Goal: Information Seeking & Learning: Learn about a topic

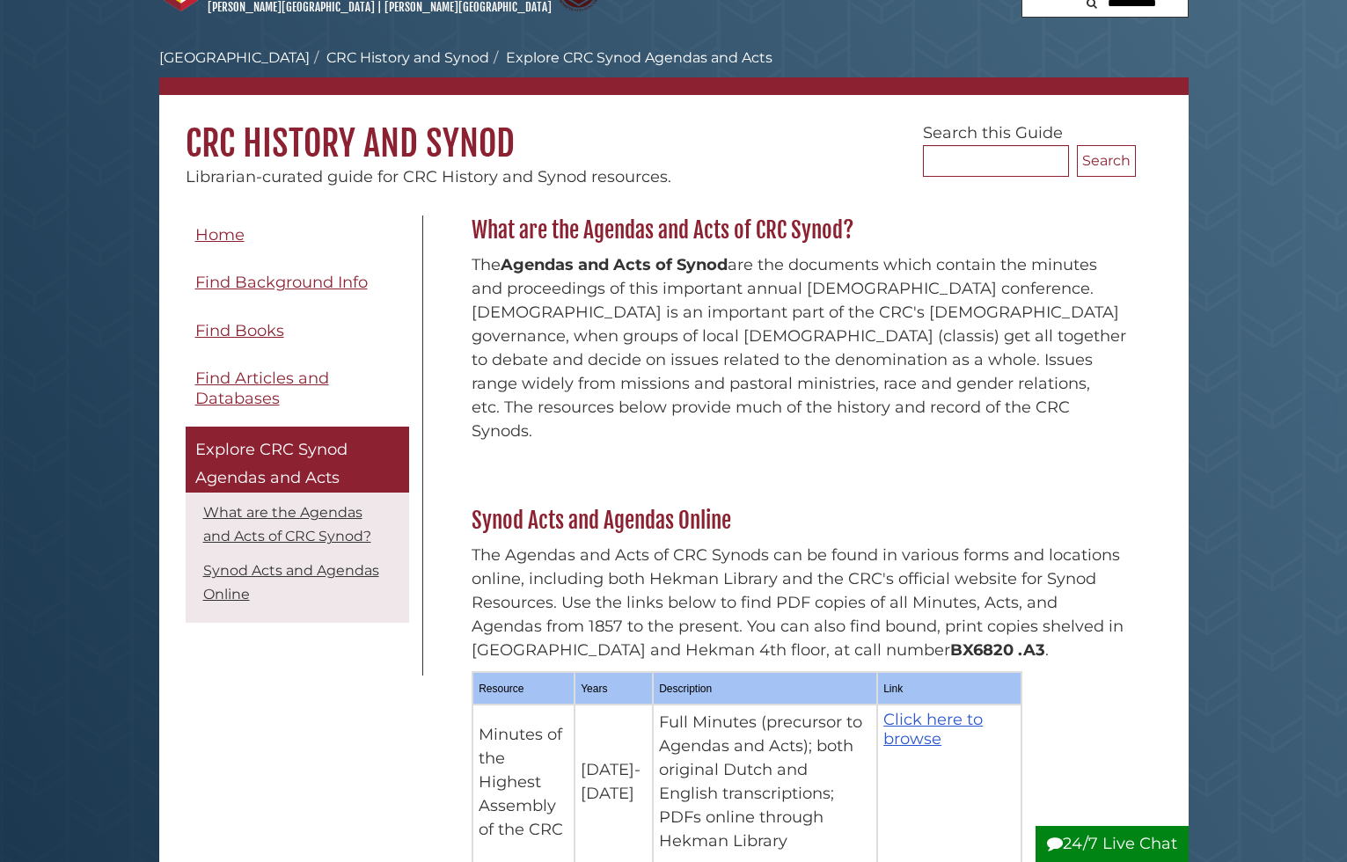
scroll to position [50, 0]
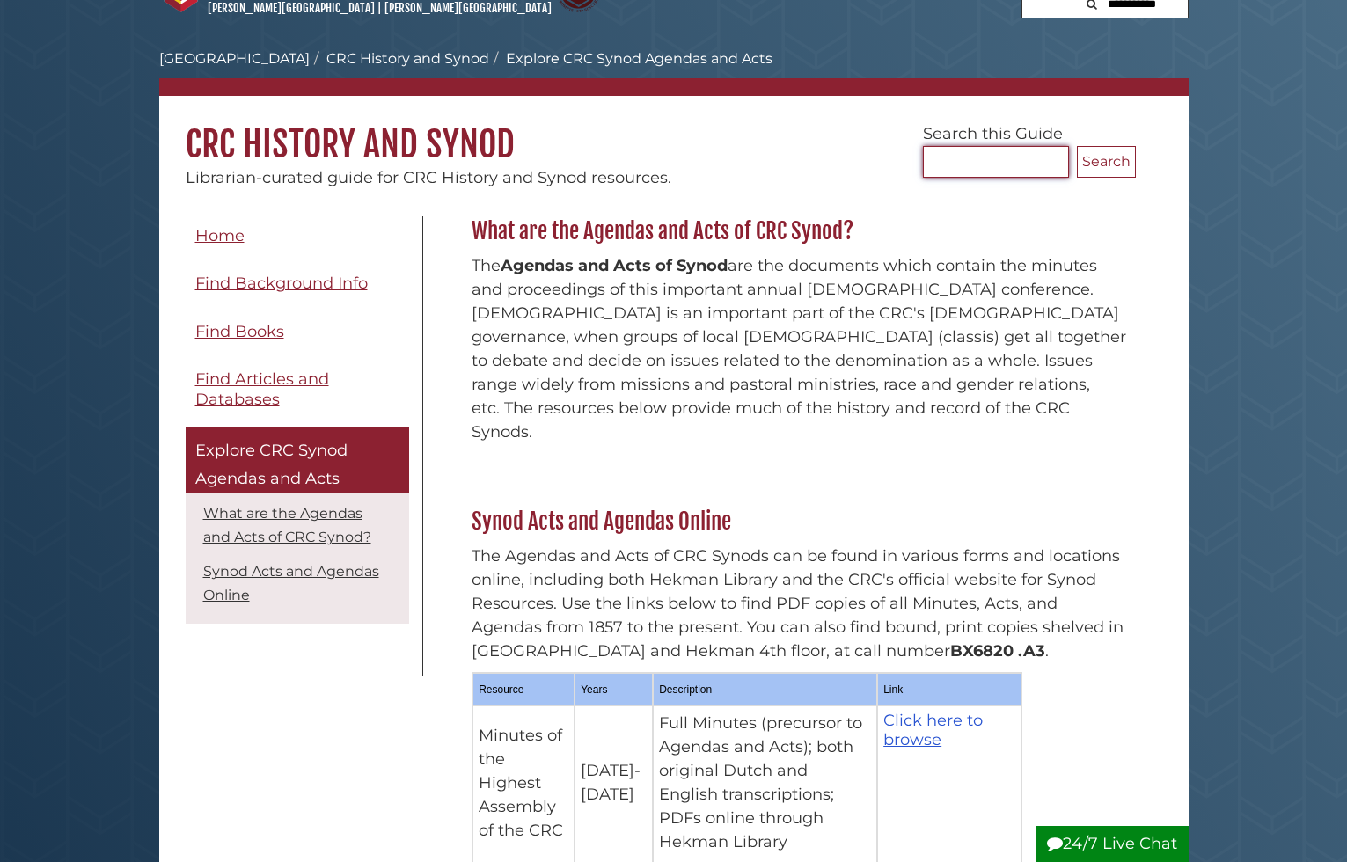
drag, startPoint x: 955, startPoint y: 159, endPoint x: 1172, endPoint y: 173, distance: 217.8
click at [955, 159] on input "Search..." at bounding box center [996, 162] width 146 height 32
type input "**********"
click at [1106, 161] on button "Search" at bounding box center [1106, 162] width 59 height 32
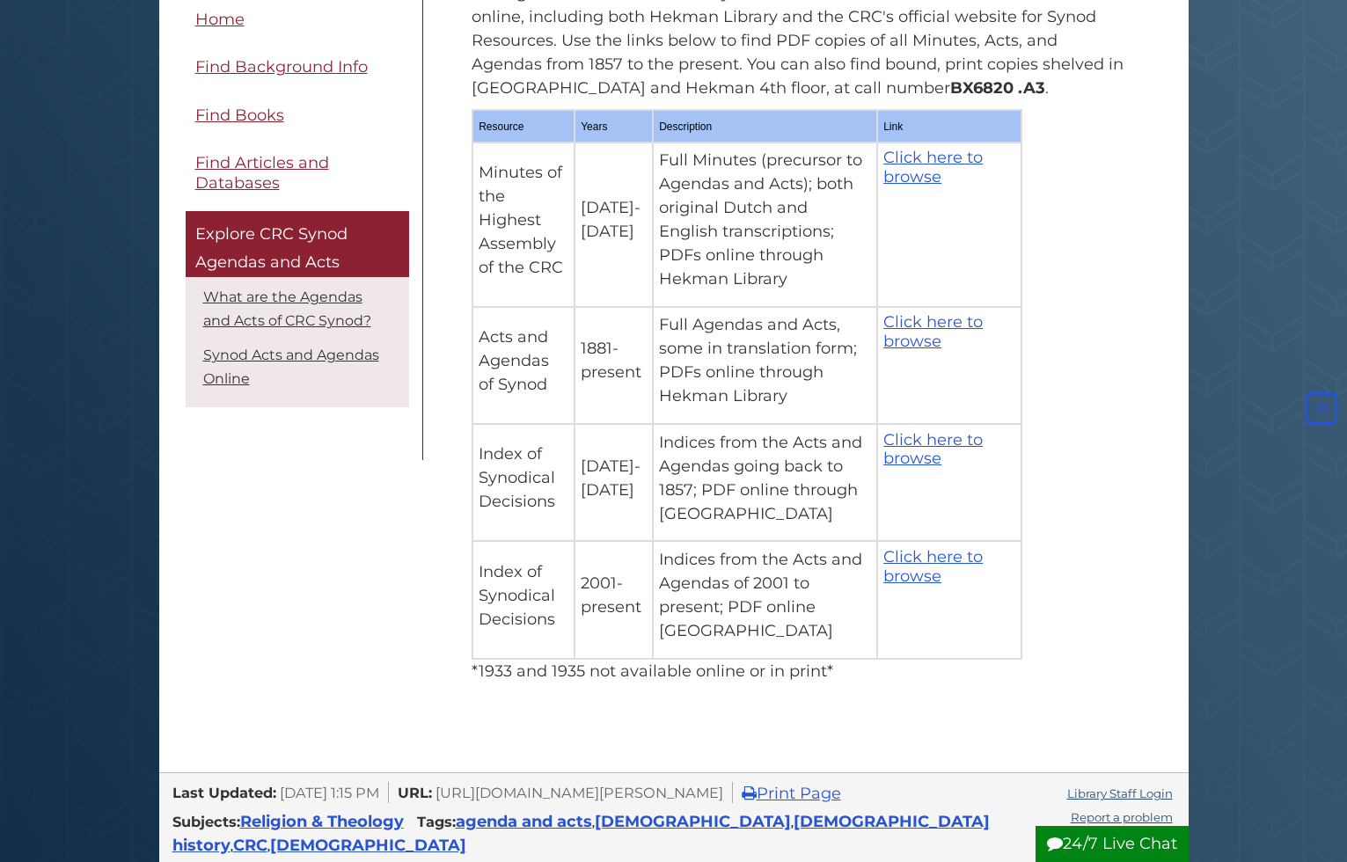
scroll to position [611, 0]
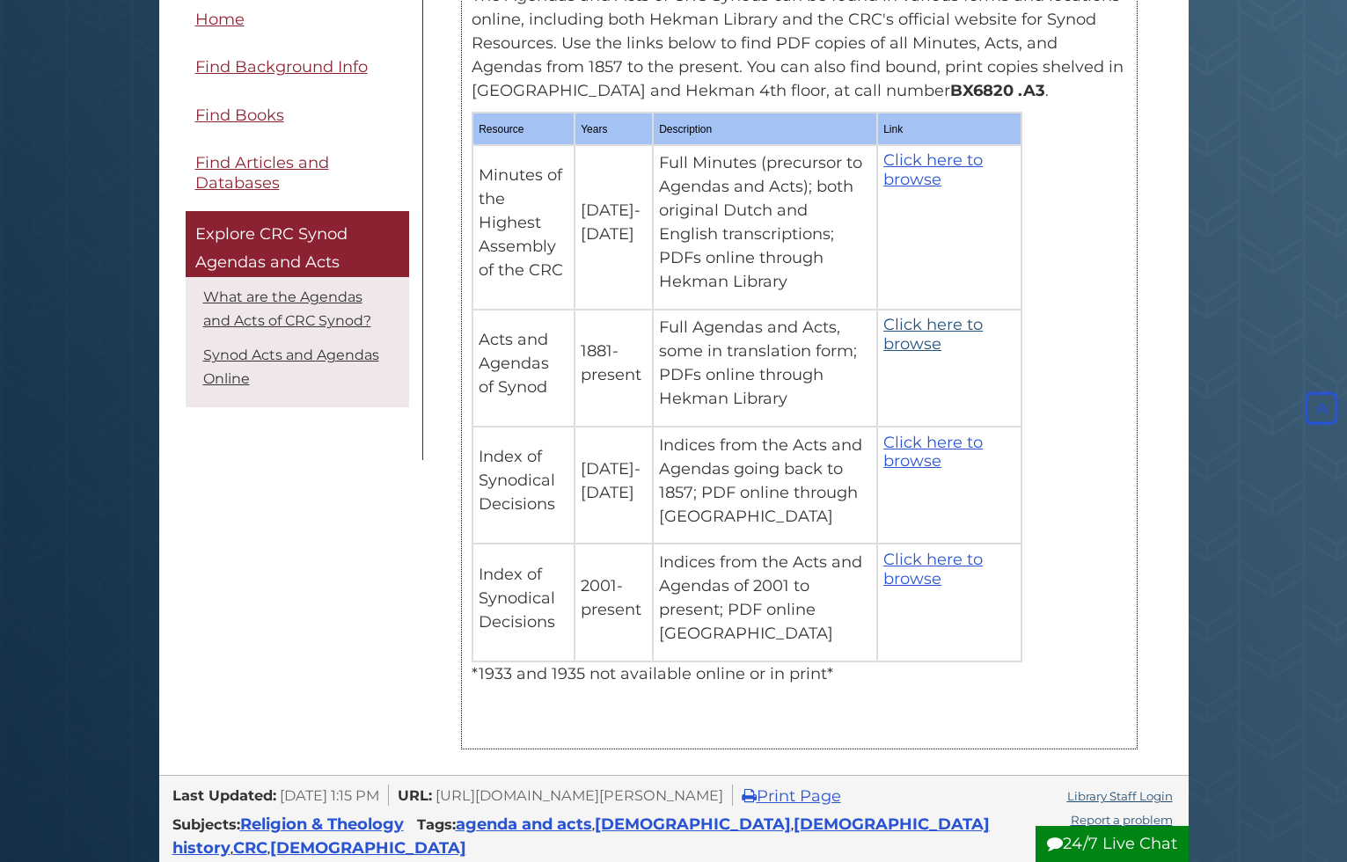
click at [910, 315] on link "Click here to browse" at bounding box center [932, 334] width 99 height 39
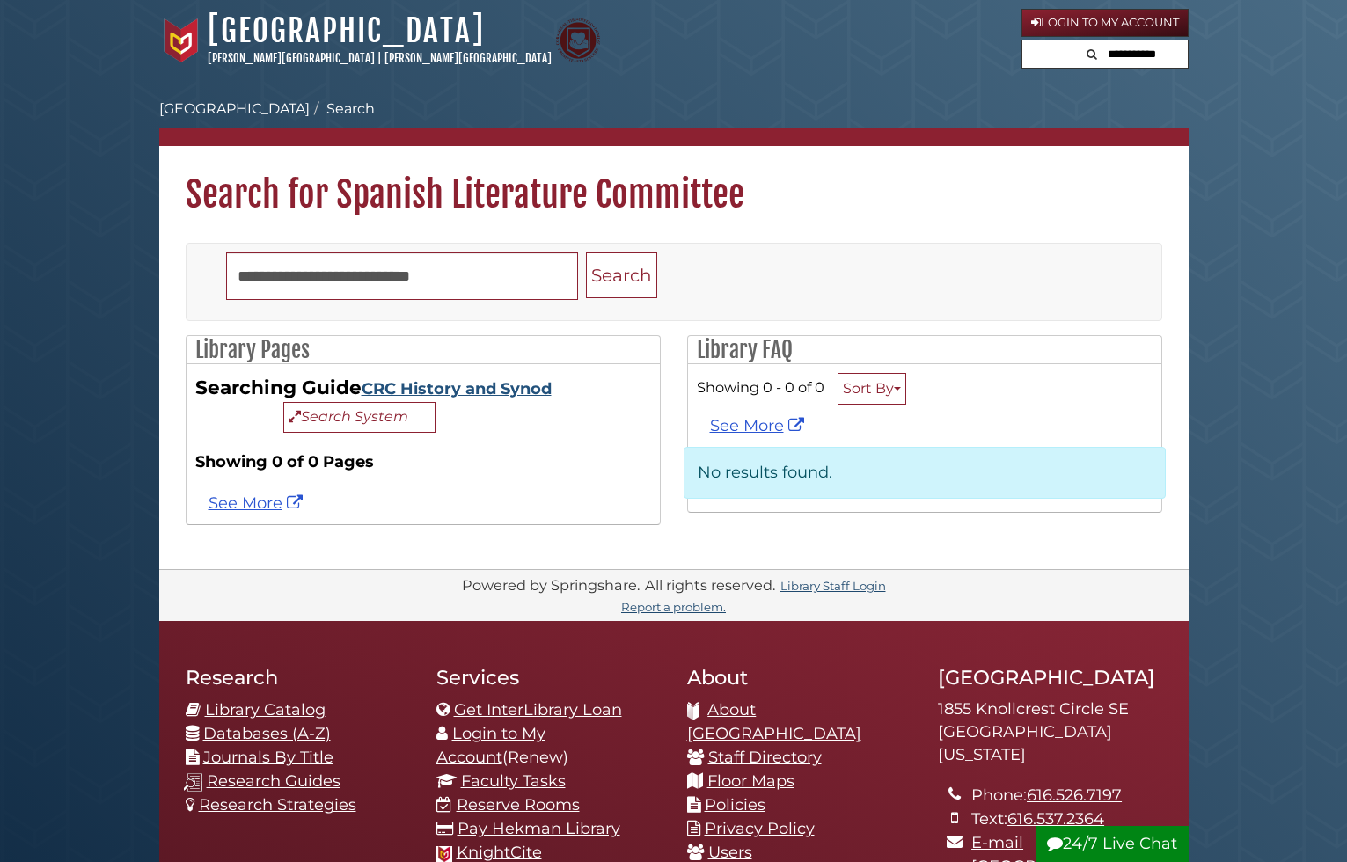
click at [457, 389] on link "CRC History and Synod" at bounding box center [457, 388] width 190 height 19
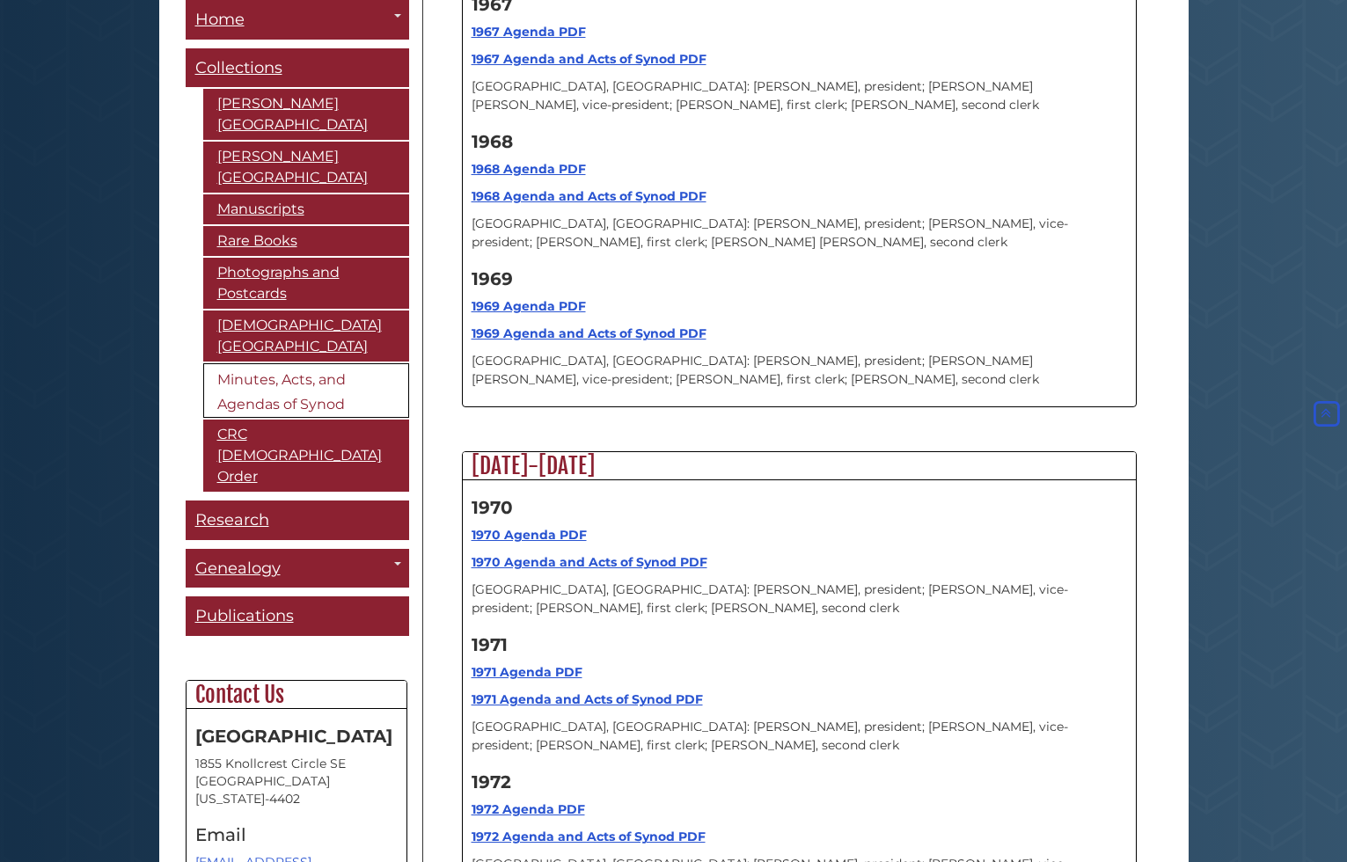
scroll to position [14198, 0]
click at [533, 555] on strong "1970 Agenda and Acts of Synod PDF" at bounding box center [590, 563] width 236 height 16
